Goal: Task Accomplishment & Management: Complete application form

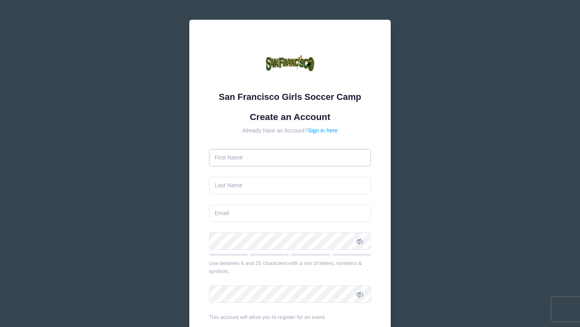
click at [241, 158] on input "text" at bounding box center [290, 157] width 162 height 17
type input "Mehr"
type input "Soni"
type input "gkmehrsoni@gmail.com"
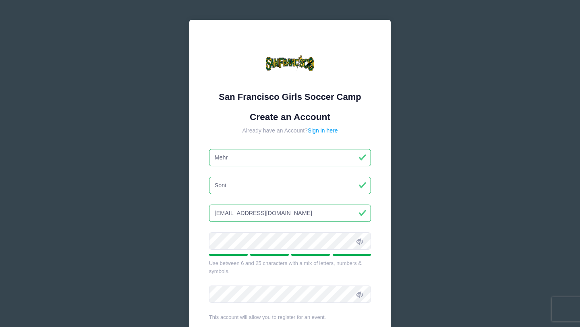
click at [362, 236] on span at bounding box center [360, 241] width 14 height 14
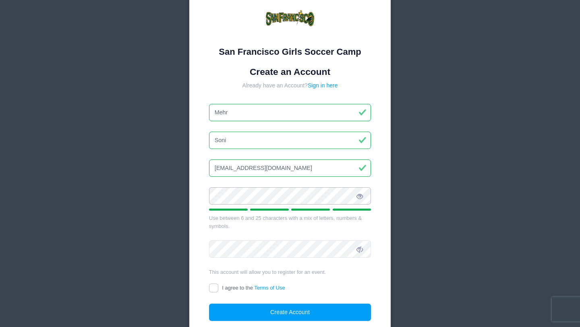
scroll to position [111, 0]
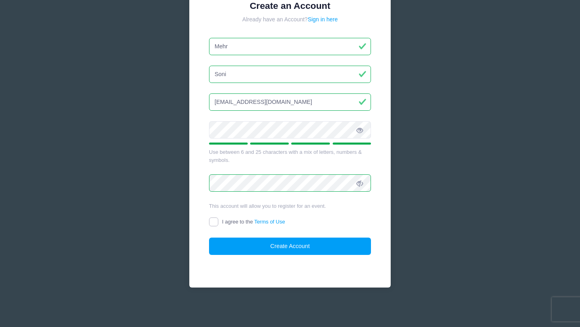
click at [212, 219] on input "I agree to the Terms of Use" at bounding box center [213, 222] width 9 height 9
checkbox input "true"
click at [229, 234] on form "Create an Account Already have an Account? Sign in here Mehr Soni gkmehrsoni@gm…" at bounding box center [290, 127] width 162 height 255
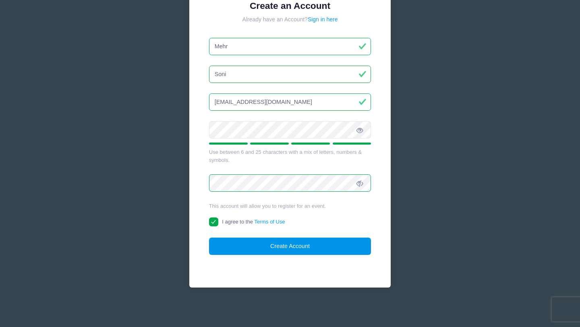
click at [229, 242] on button "Create Account" at bounding box center [290, 246] width 162 height 17
